Goal: Transaction & Acquisition: Purchase product/service

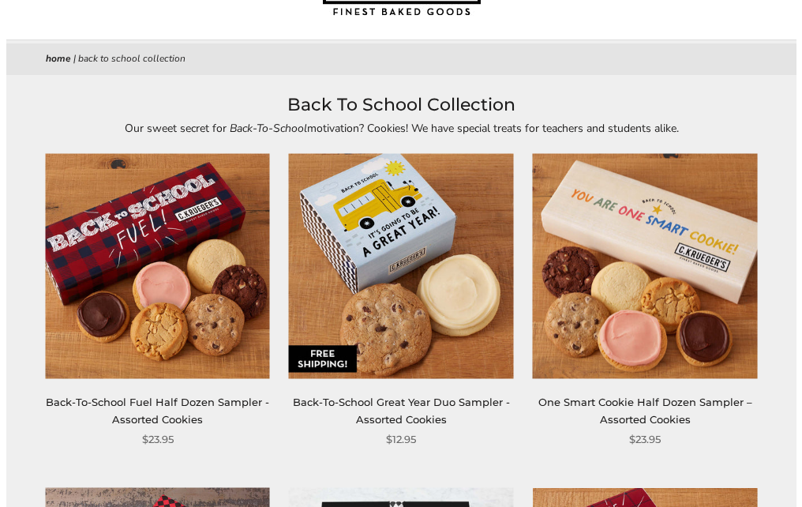
scroll to position [13, 0]
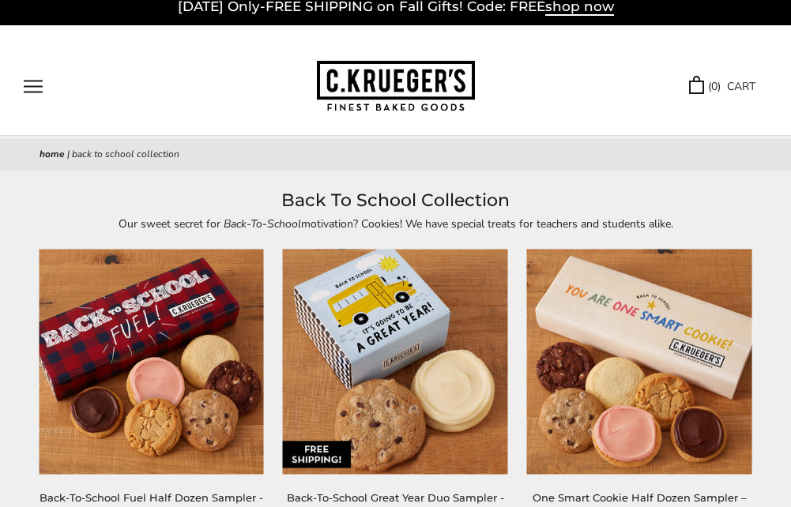
click at [34, 85] on button "Open navigation" at bounding box center [33, 86] width 19 height 13
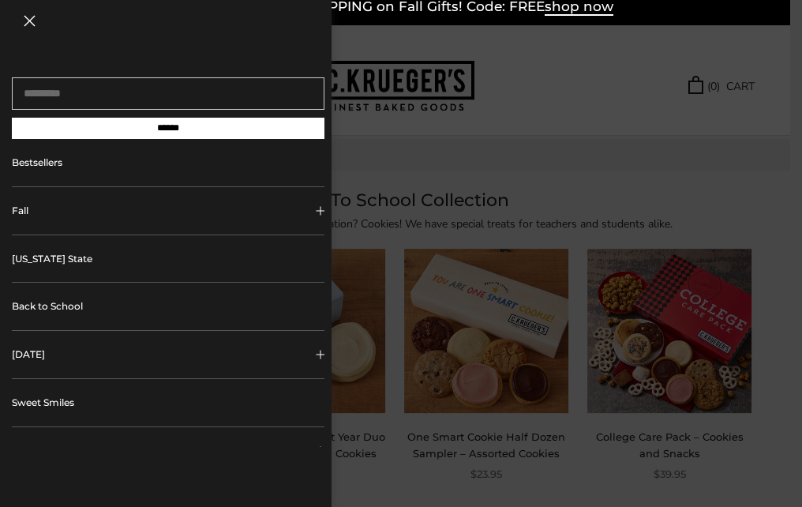
click at [122, 171] on link "Bestsellers" at bounding box center [168, 162] width 313 height 47
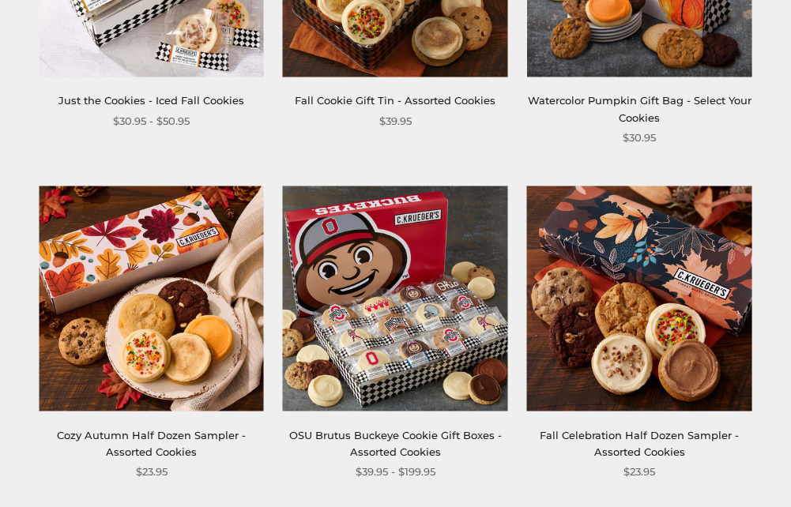
scroll to position [1508, 0]
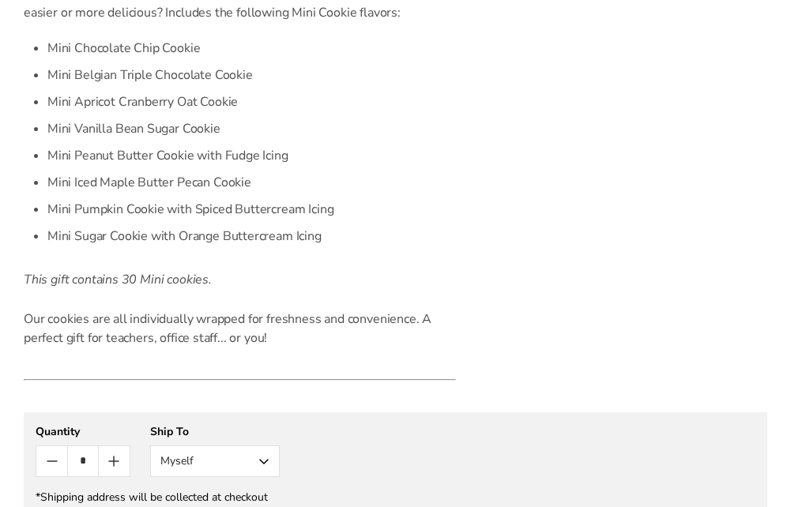
scroll to position [512, 0]
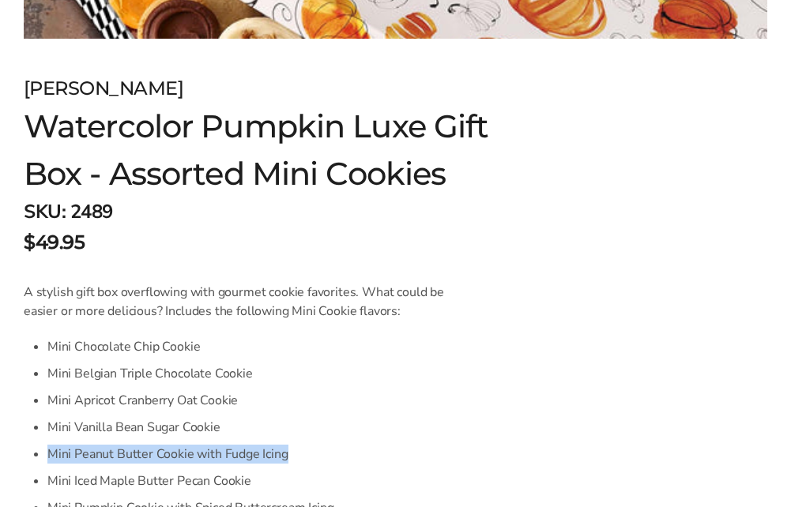
drag, startPoint x: 790, startPoint y: 197, endPoint x: 790, endPoint y: 175, distance: 22.9
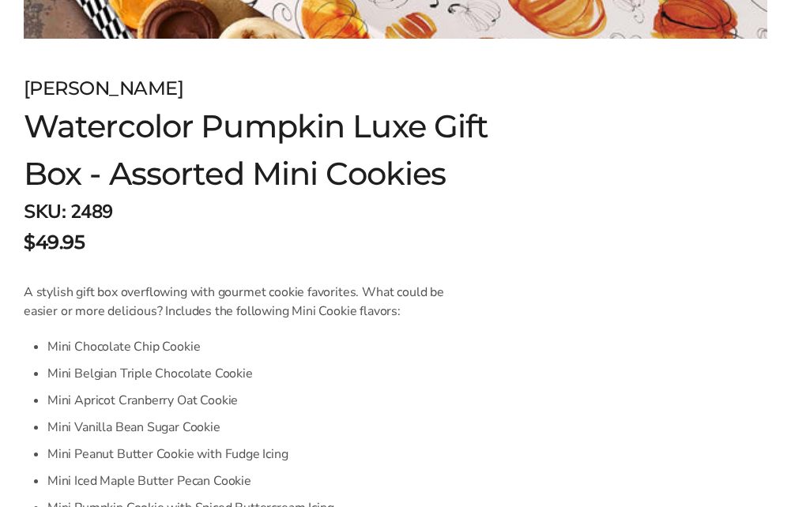
drag, startPoint x: 790, startPoint y: 175, endPoint x: 739, endPoint y: 287, distance: 123.7
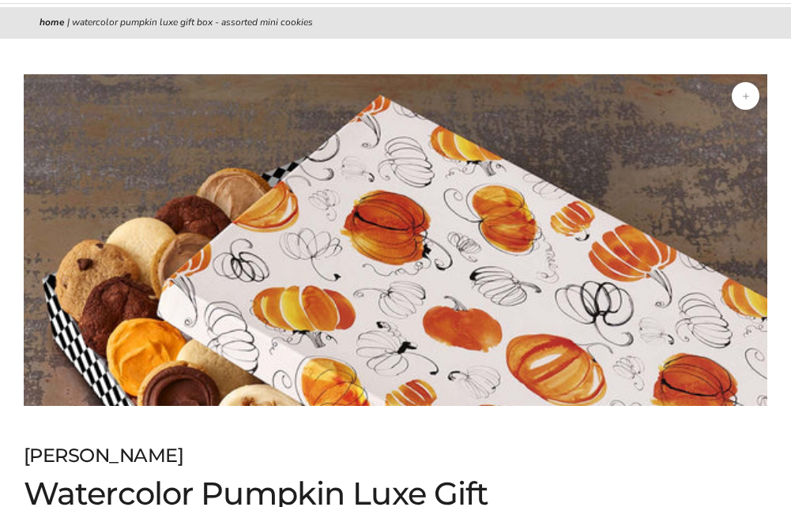
scroll to position [0, 0]
